Goal: Information Seeking & Learning: Compare options

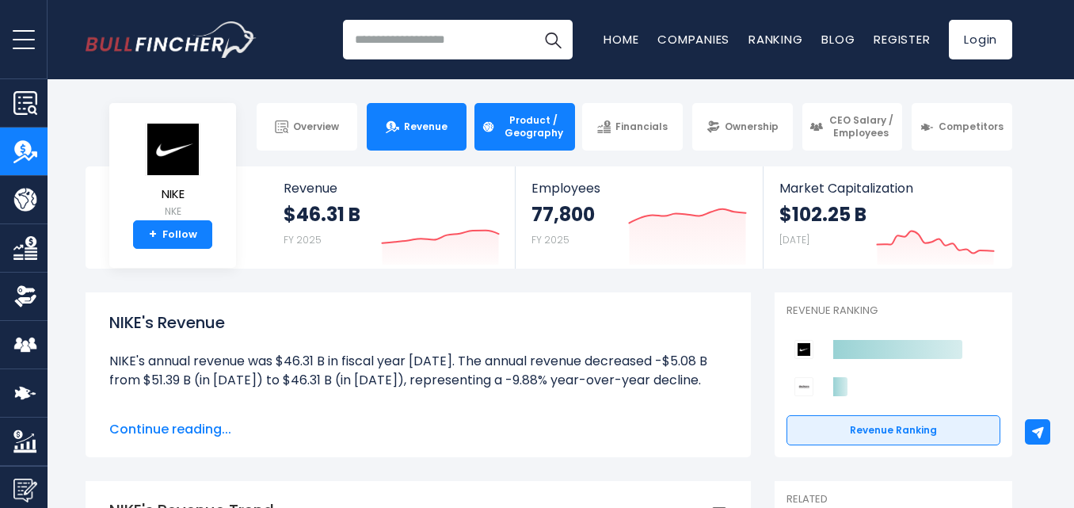
click at [561, 116] on span "Product / Geography" at bounding box center [534, 126] width 68 height 25
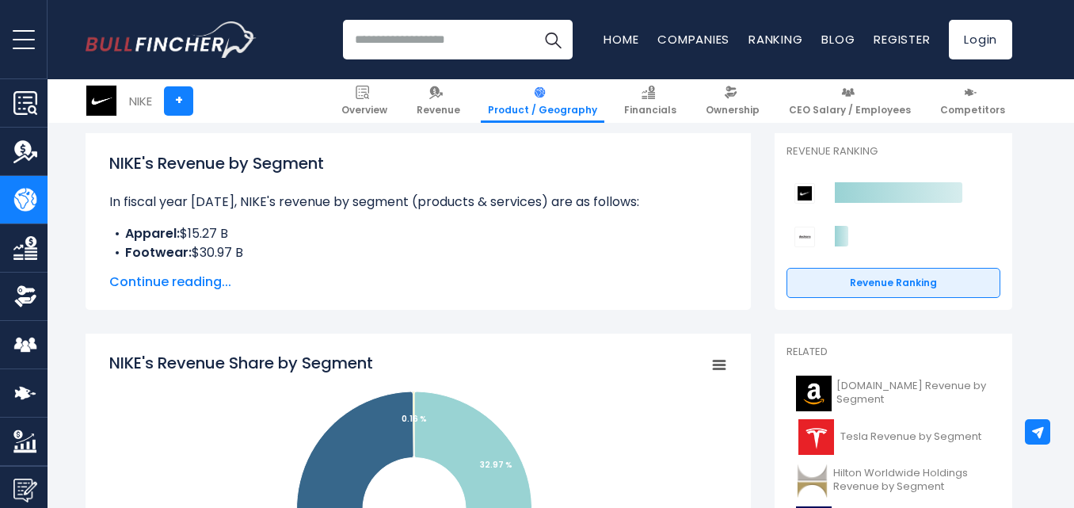
scroll to position [228, 0]
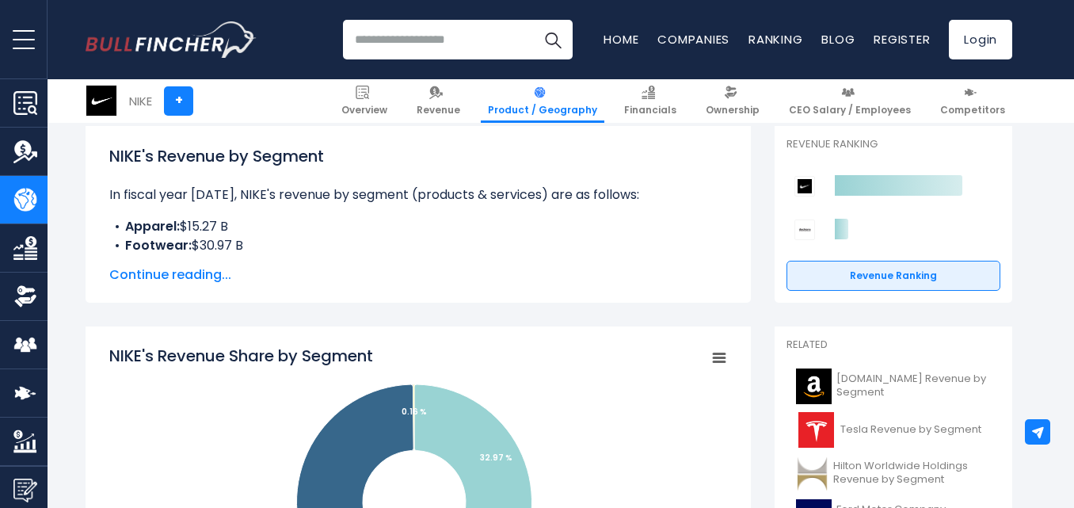
click at [206, 271] on span "Continue reading..." at bounding box center [418, 274] width 618 height 19
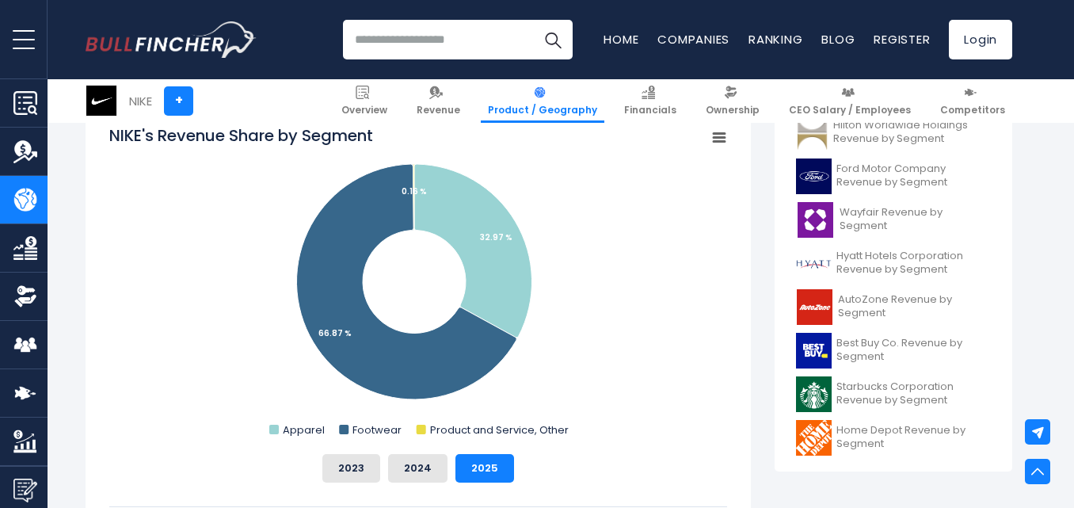
scroll to position [597, 0]
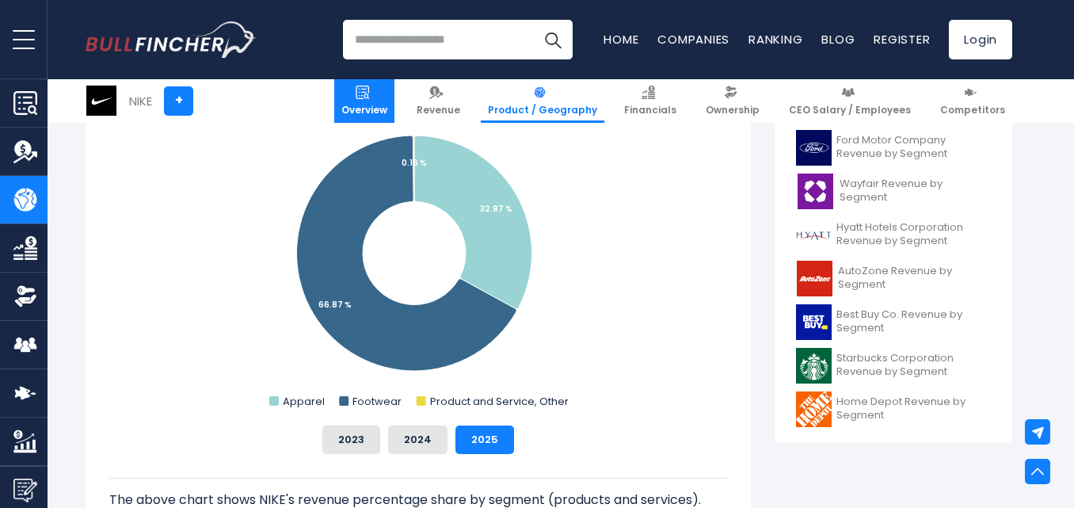
click at [387, 107] on span "Overview" at bounding box center [364, 110] width 46 height 13
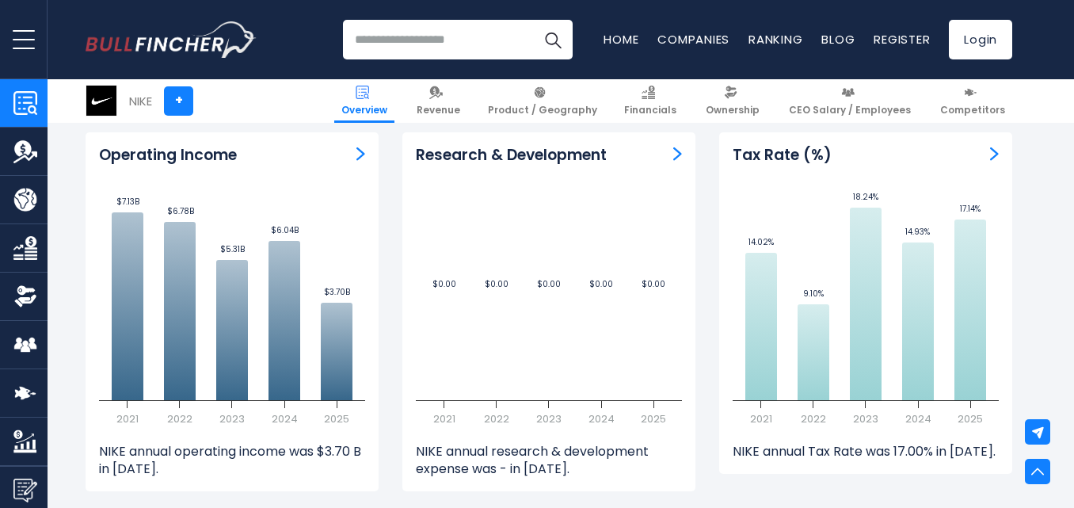
scroll to position [2311, 0]
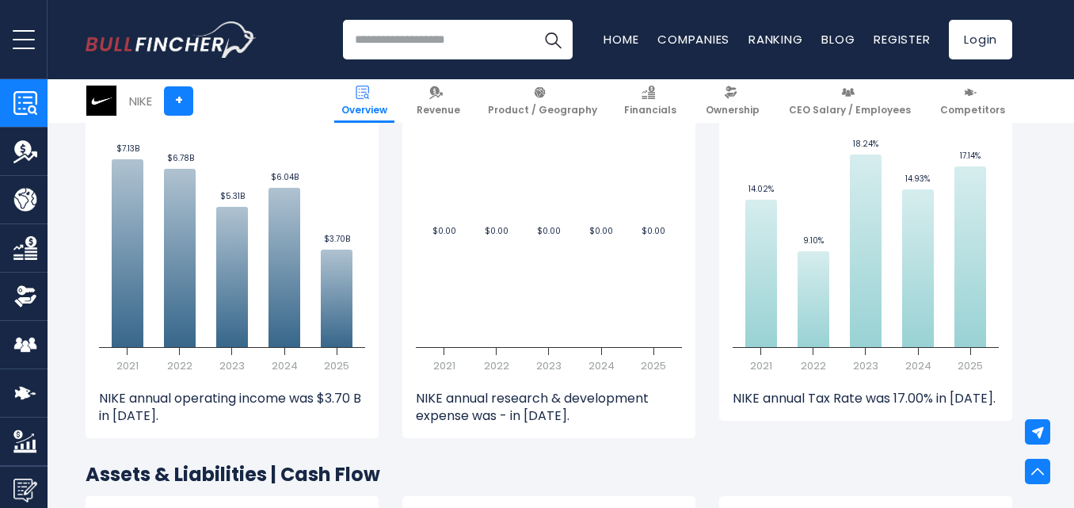
click at [27, 139] on img "Company Revenue" at bounding box center [25, 151] width 24 height 24
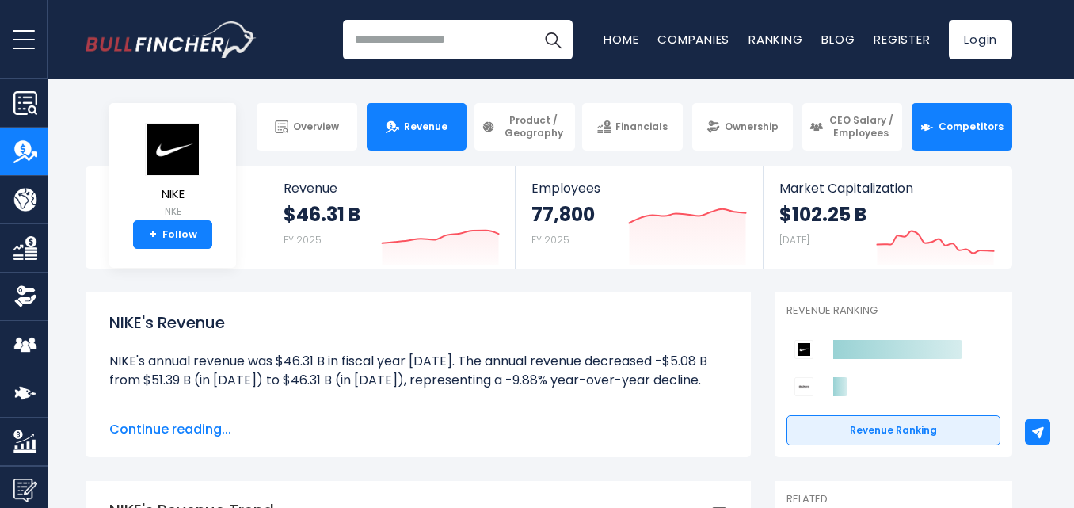
click at [950, 120] on span "Competitors" at bounding box center [971, 126] width 65 height 13
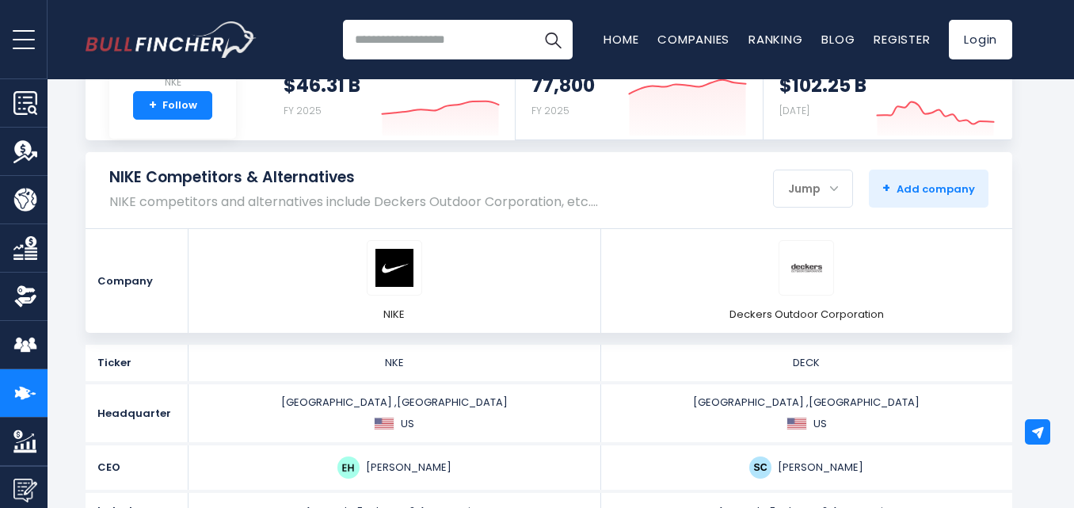
scroll to position [97, 0]
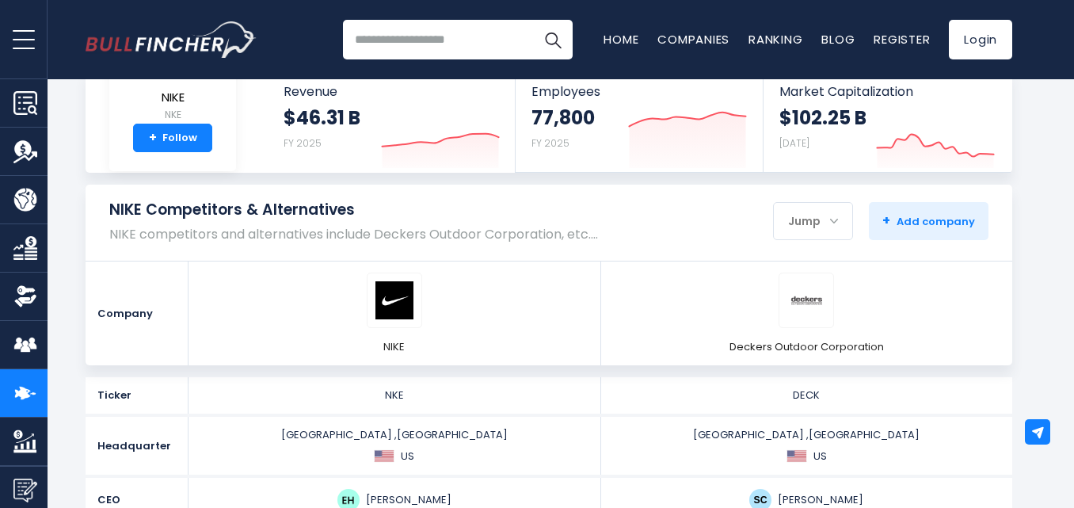
click at [824, 214] on div "Jump" at bounding box center [813, 220] width 78 height 33
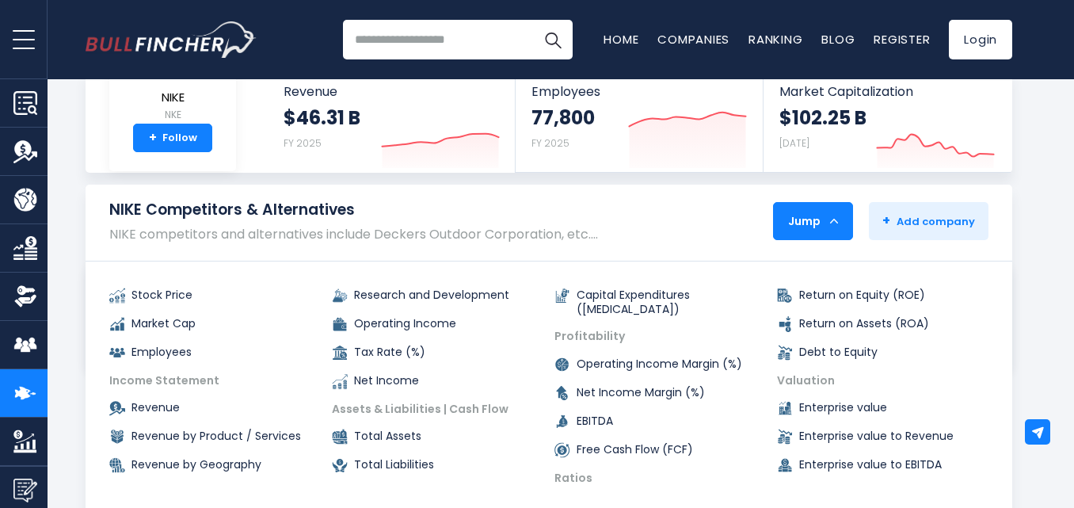
click at [824, 214] on div "Jump" at bounding box center [813, 220] width 78 height 33
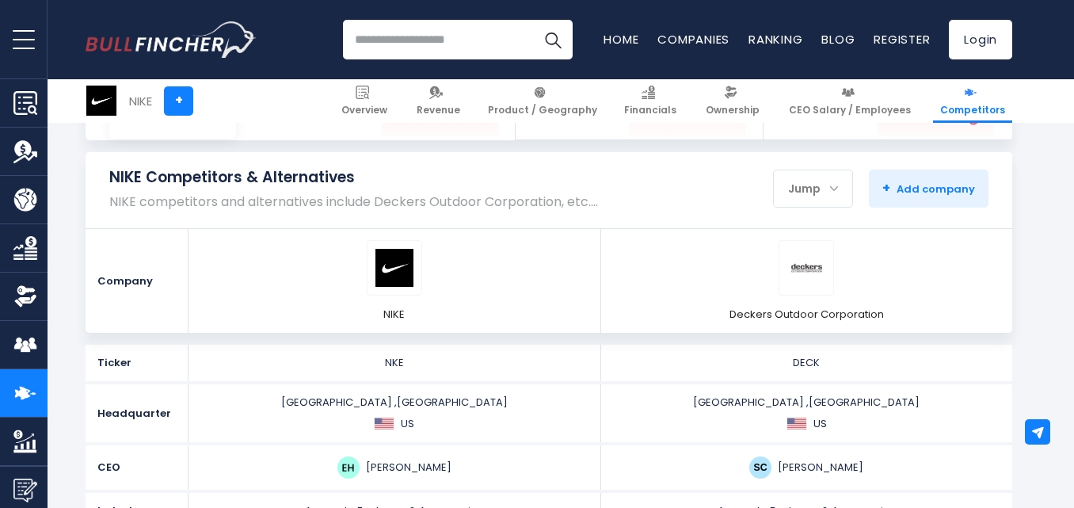
scroll to position [113, 0]
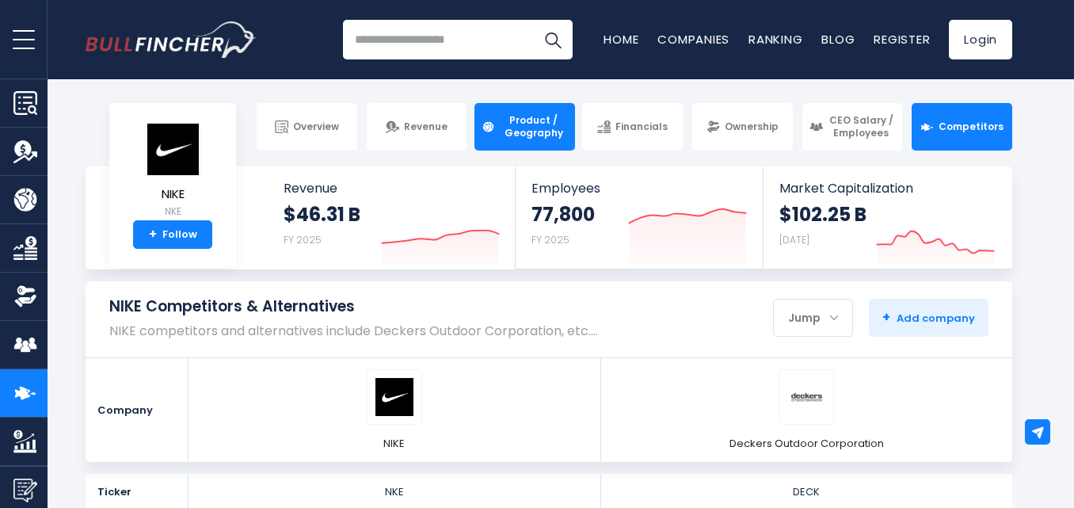
click at [554, 141] on link "Product / Geography" at bounding box center [525, 127] width 101 height 48
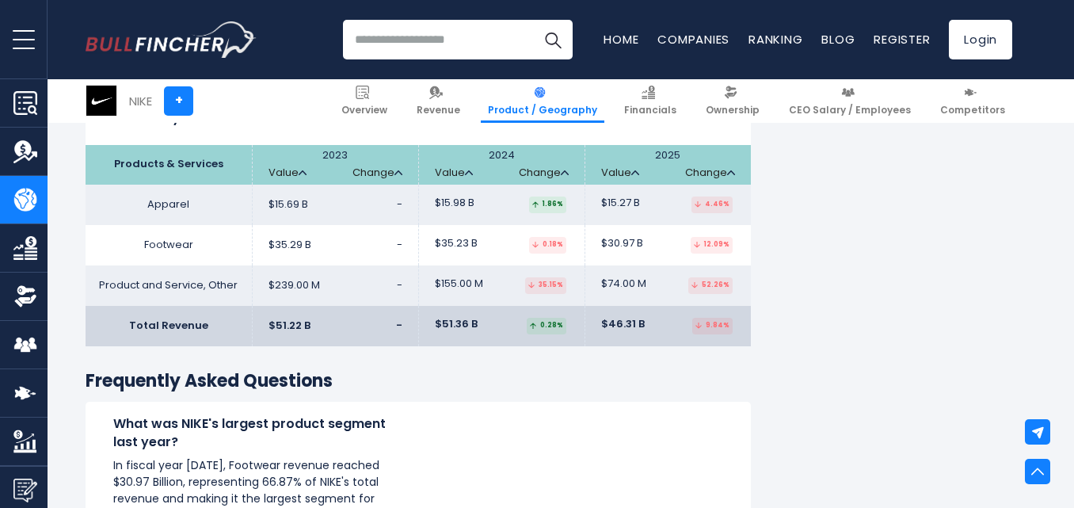
scroll to position [2461, 0]
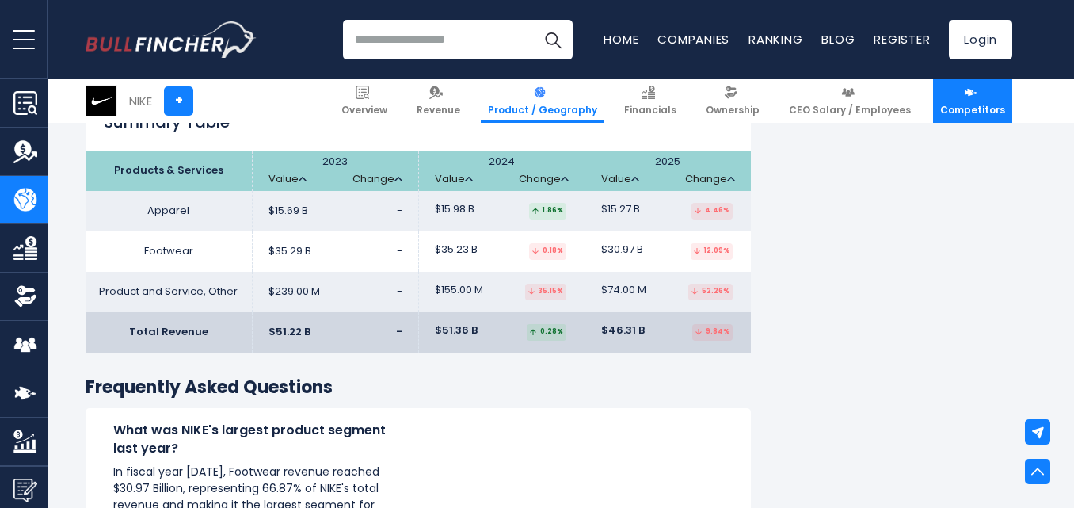
click at [978, 115] on span "Competitors" at bounding box center [972, 110] width 65 height 13
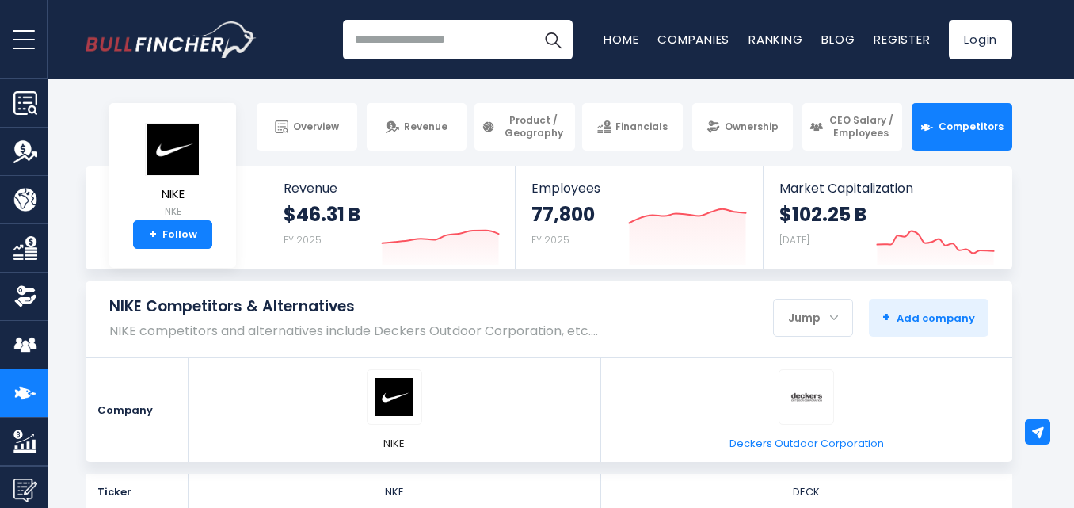
click at [829, 401] on div at bounding box center [806, 396] width 55 height 55
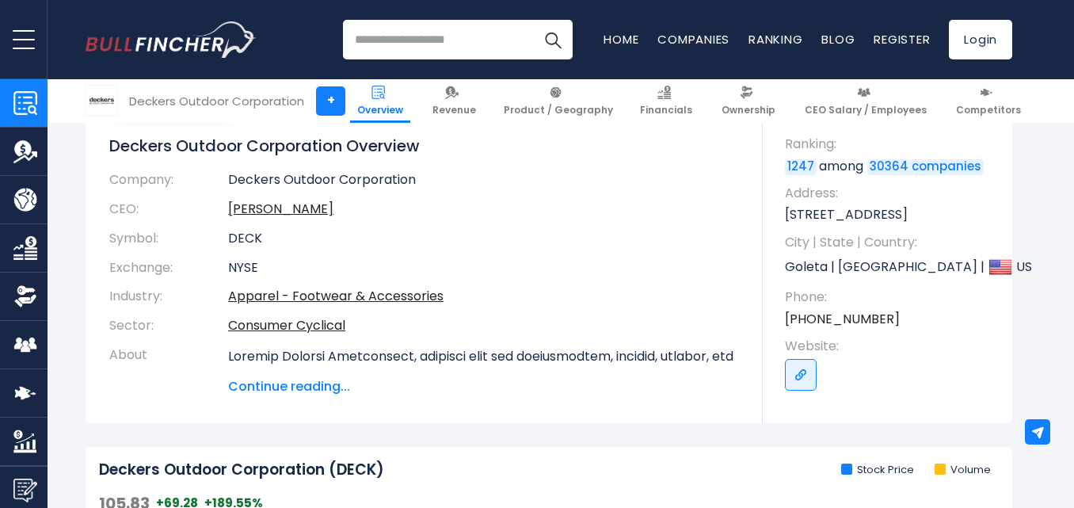
scroll to position [292, 0]
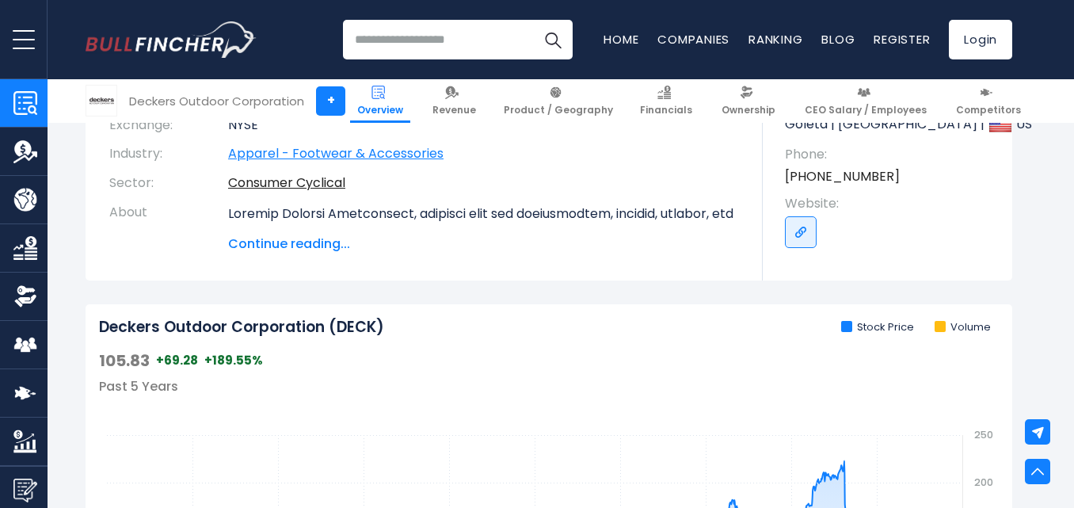
click at [301, 151] on link "Apparel - Footwear & Accessories" at bounding box center [335, 153] width 215 height 18
click at [268, 243] on span "Continue reading..." at bounding box center [483, 243] width 511 height 19
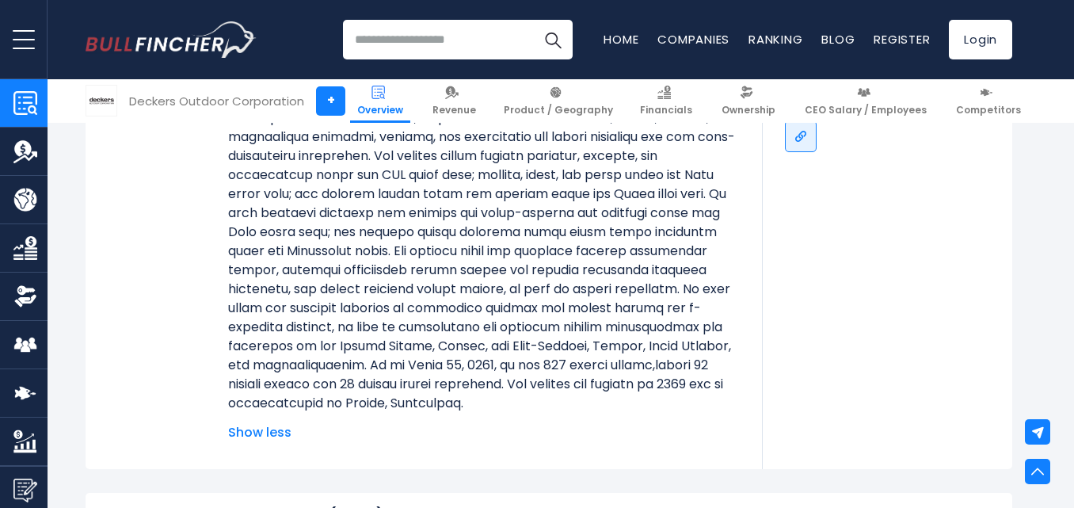
scroll to position [420, 0]
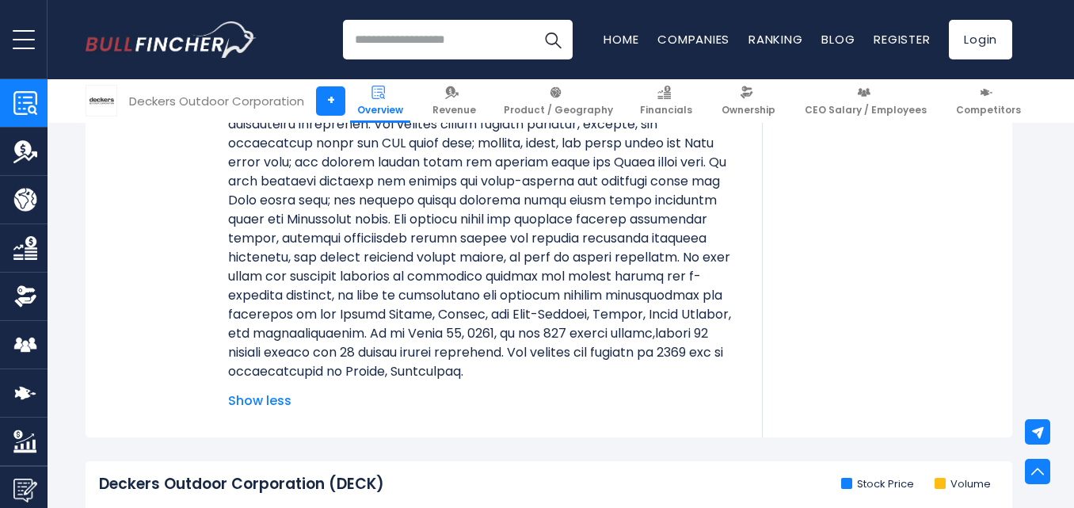
click at [1043, 203] on section "Deckers Outdoor Corporation DECK + Follow Revenue $4.99 B FY 2025 Created with …" at bounding box center [549, 91] width 1051 height 691
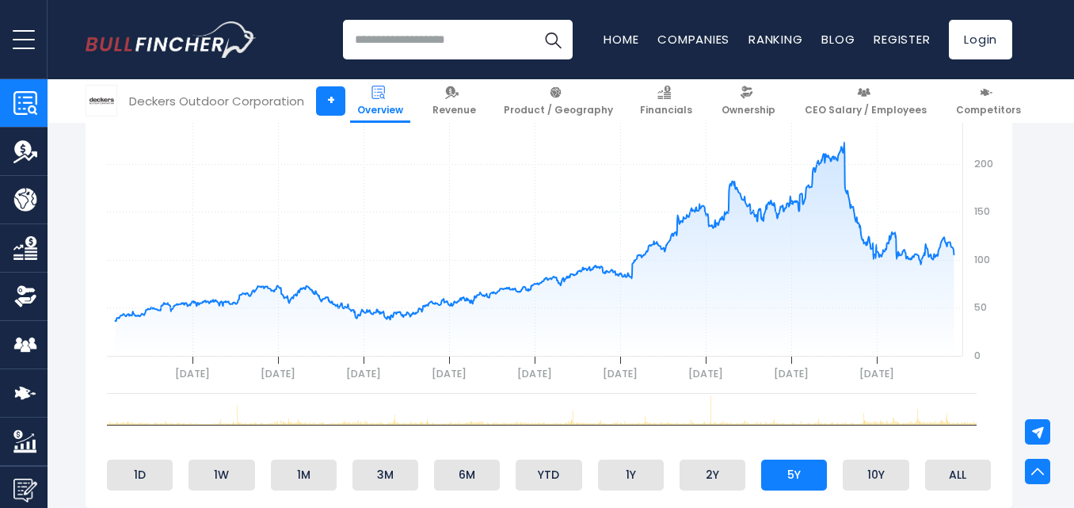
scroll to position [927, 0]
